Goal: Task Accomplishment & Management: Use online tool/utility

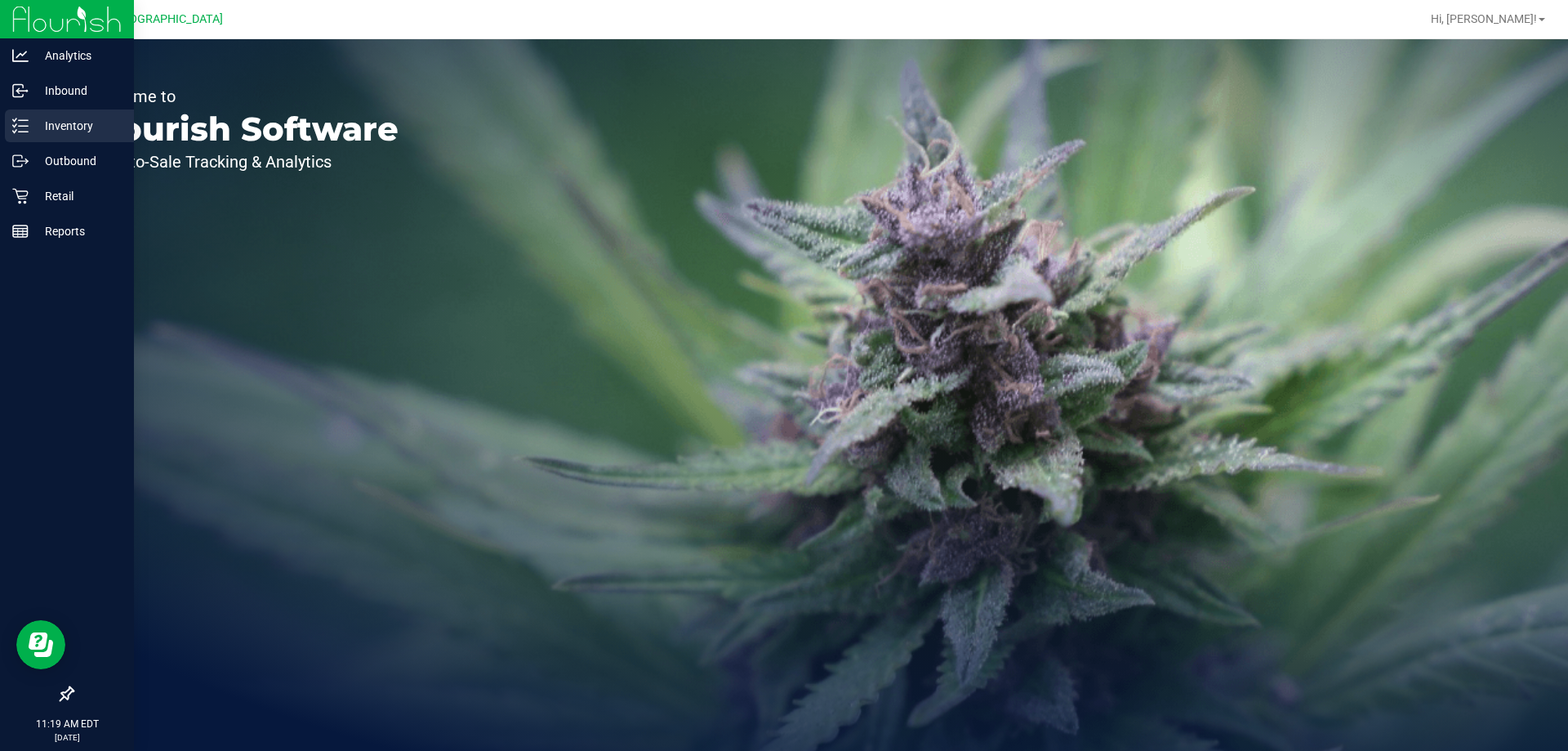
click at [48, 119] on p "Inventory" at bounding box center [77, 125] width 98 height 20
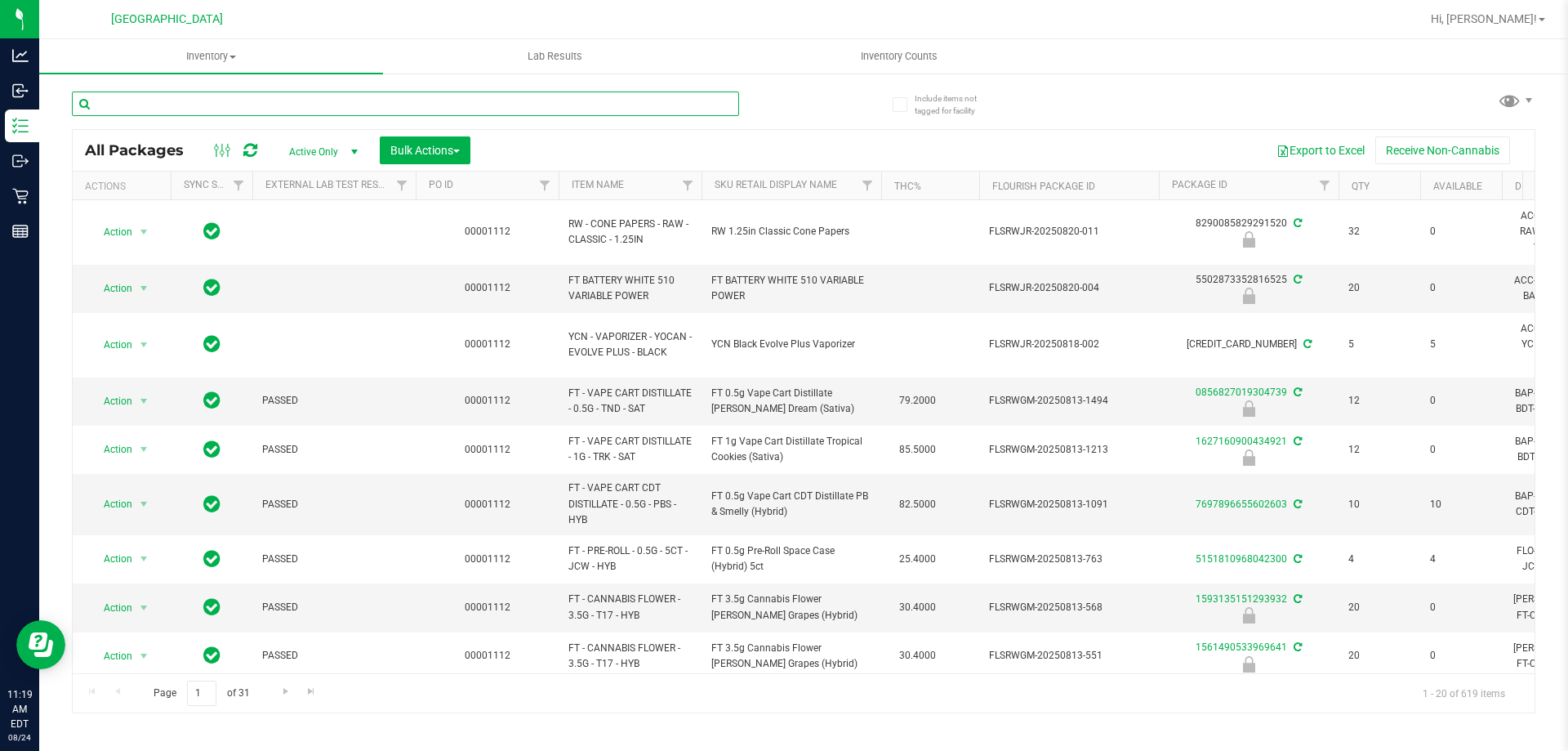
click at [578, 106] on input "text" at bounding box center [405, 104] width 667 height 24
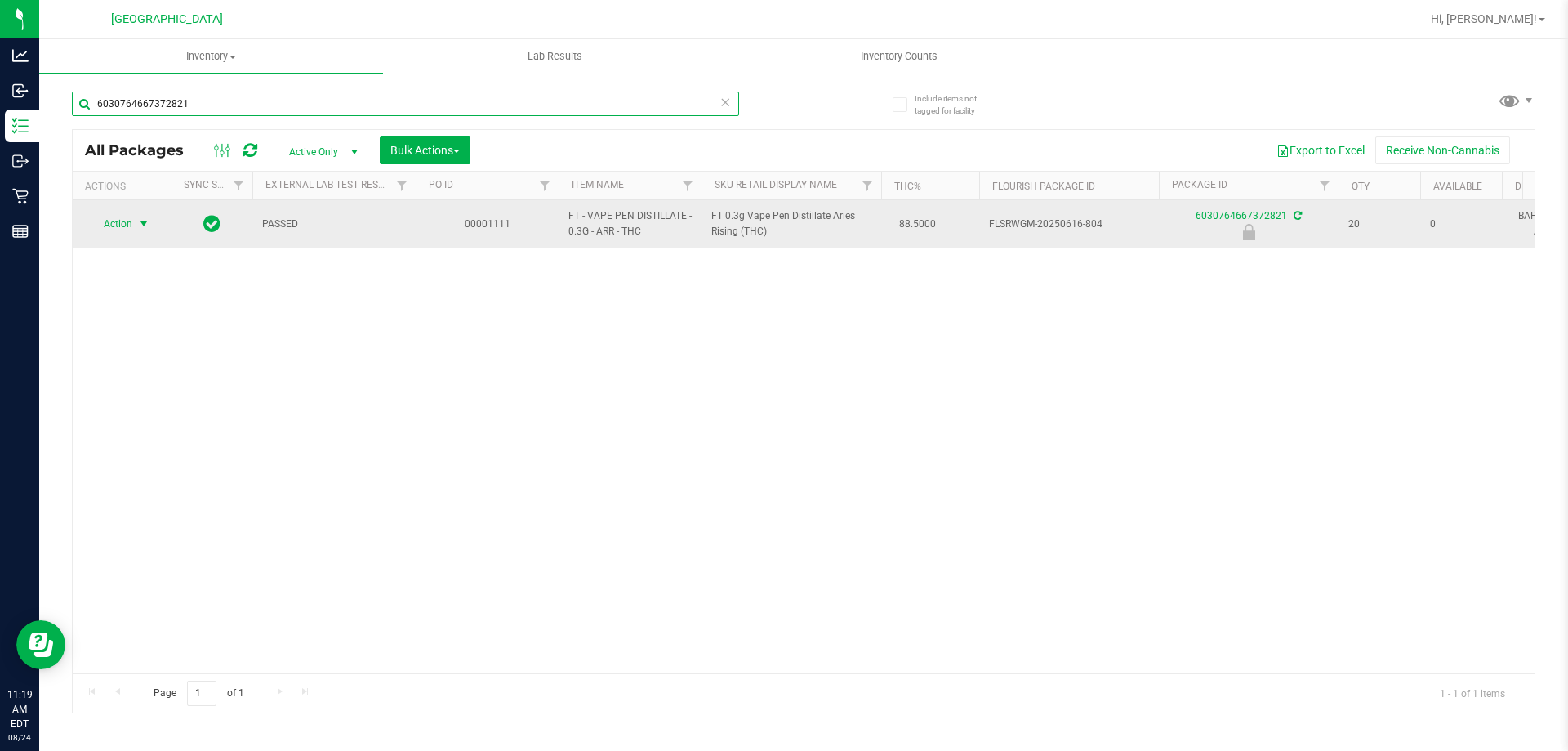
type input "6030764667372821"
click at [132, 228] on span "Action" at bounding box center [111, 223] width 44 height 22
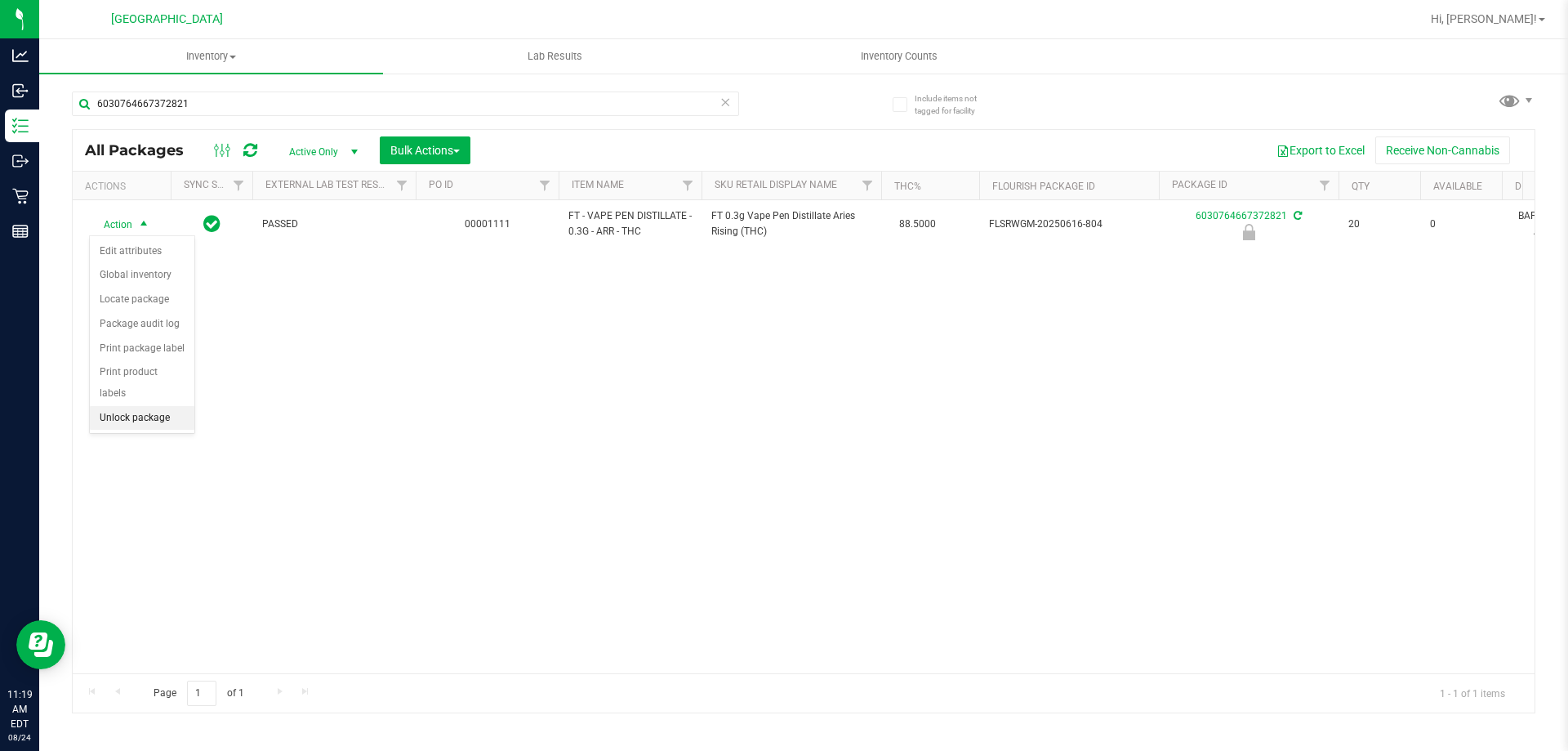
click at [112, 406] on li "Unlock package" at bounding box center [142, 418] width 105 height 24
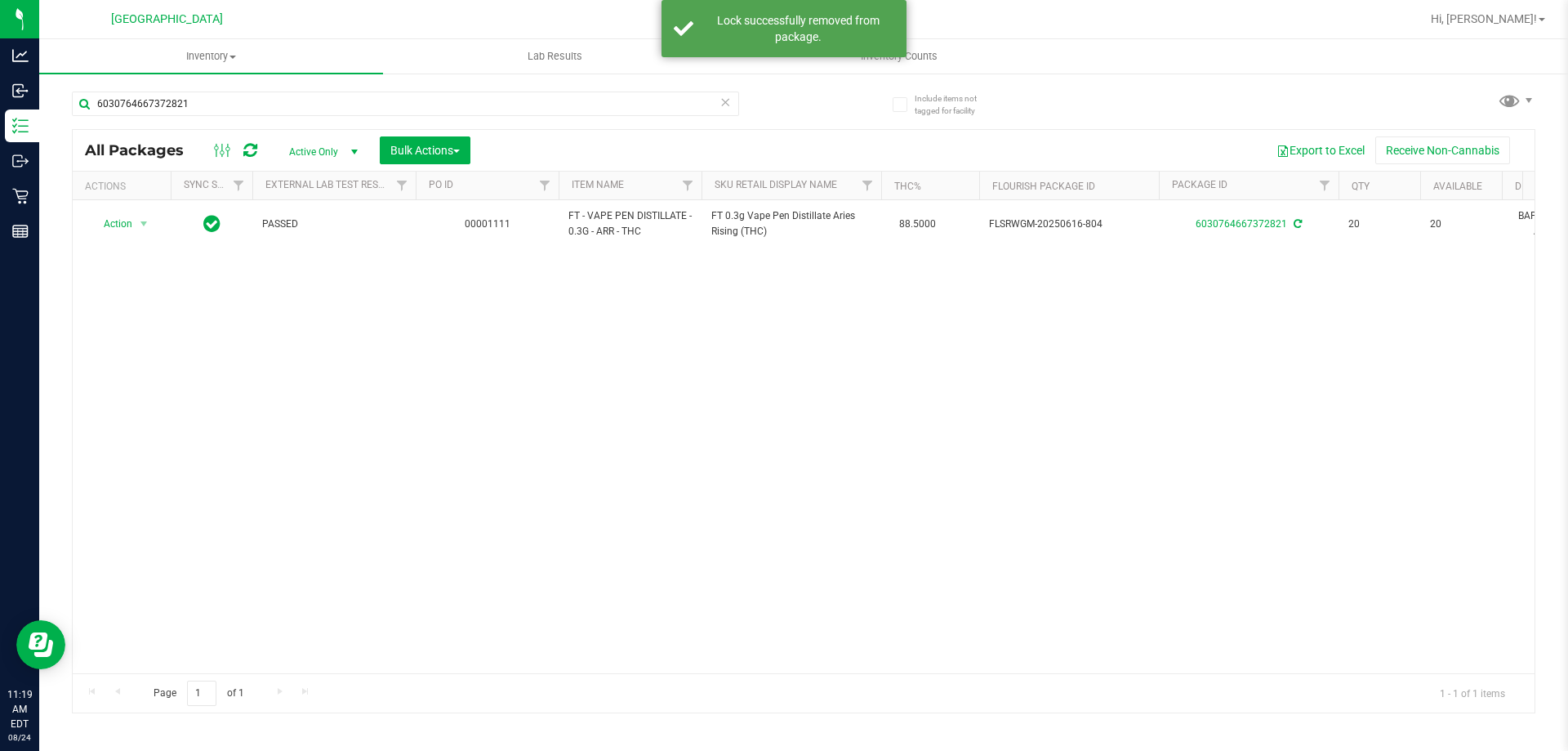
click at [281, 386] on div "Action Action Adjust qty Create package Edit attributes Global inventory Locate…" at bounding box center [803, 436] width 1462 height 473
